Goal: Information Seeking & Learning: Understand process/instructions

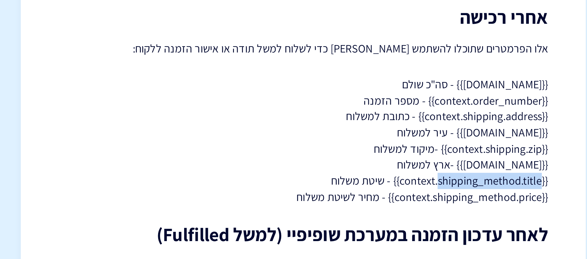
drag, startPoint x: 424, startPoint y: 176, endPoint x: 474, endPoint y: 174, distance: 50.1
click at [474, 174] on p "{{[DOMAIN_NAME]}} - סה"כ שולם {{context.order_number}} - מספר הזמנה {{context.s…" at bounding box center [357, 156] width 241 height 64
copy p "shipping_method.title"
